Goal: Ask a question

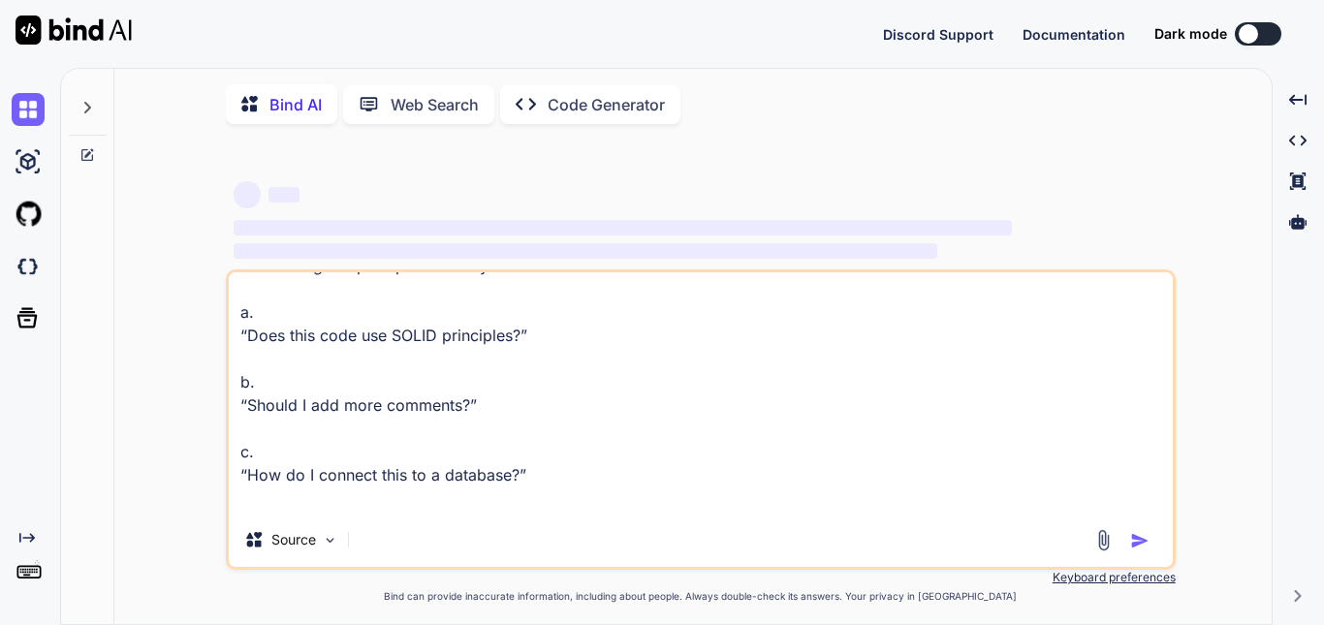
scroll to position [74, 0]
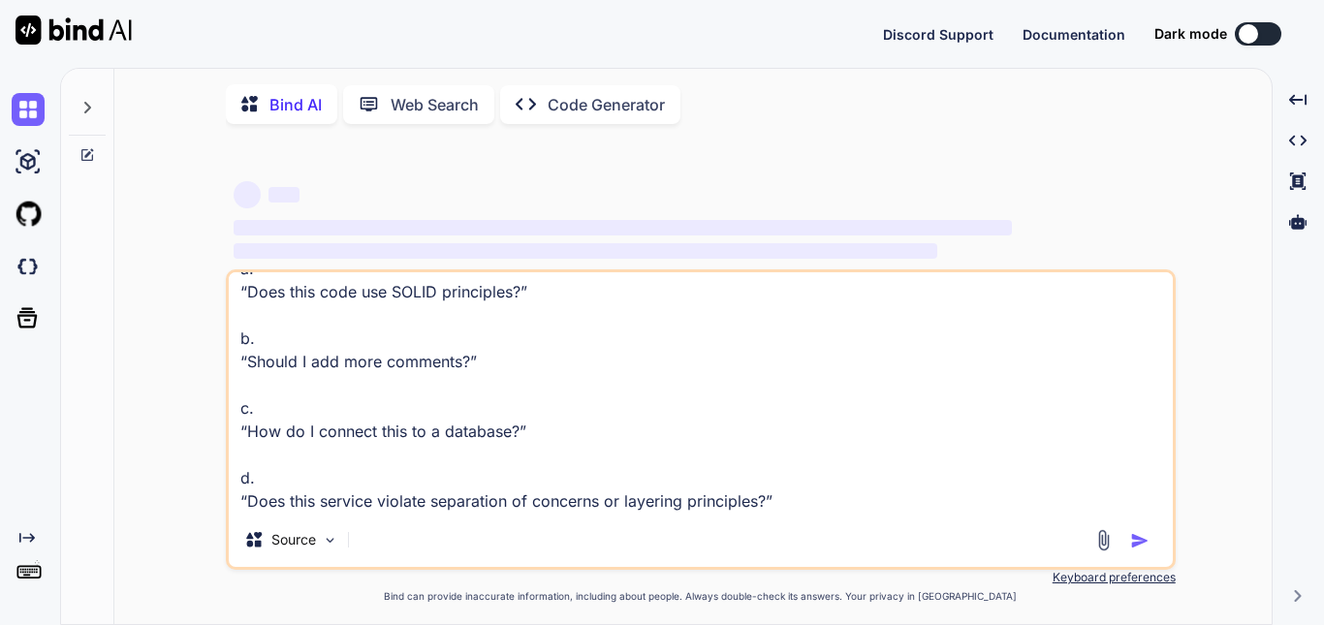
type textarea "x"
click at [582, 427] on textarea "What is a good prompt to identify architectural issues in code? a. “Does this c…" at bounding box center [701, 392] width 944 height 240
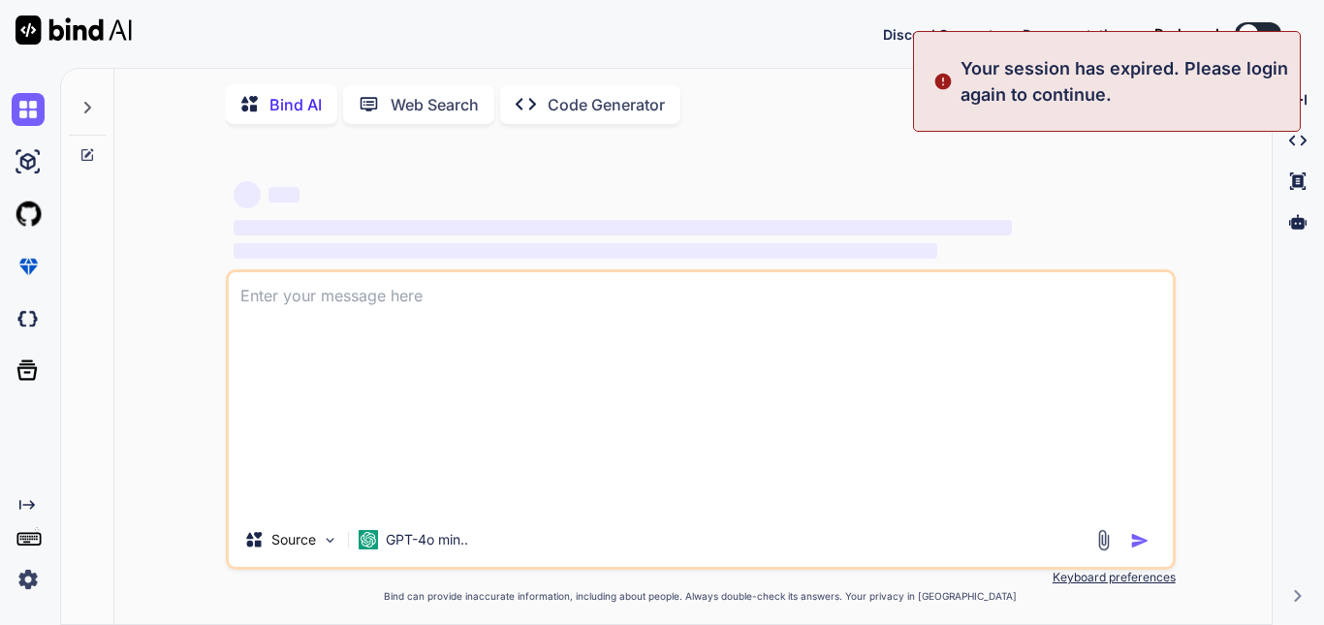
scroll to position [0, 0]
